Goal: Task Accomplishment & Management: Manage account settings

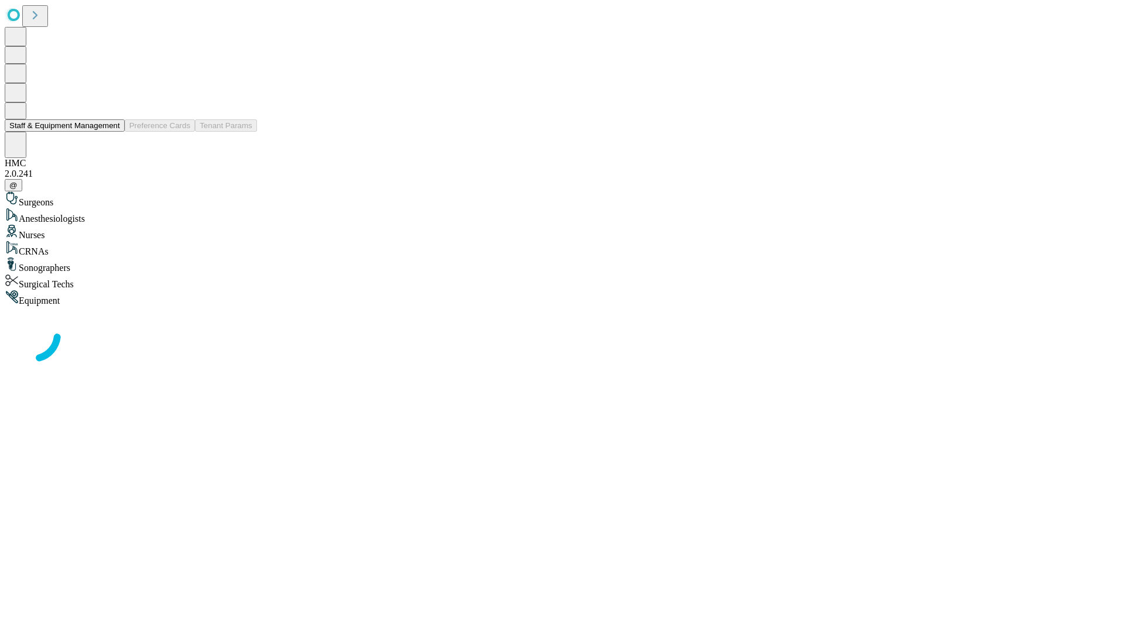
click at [112, 132] on button "Staff & Equipment Management" at bounding box center [65, 125] width 120 height 12
